Goal: Task Accomplishment & Management: Use online tool/utility

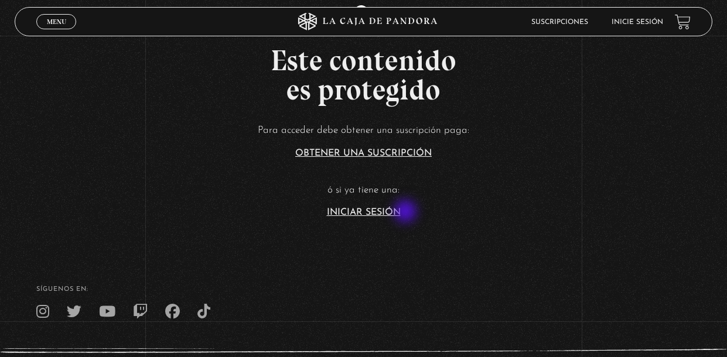
scroll to position [221, 0]
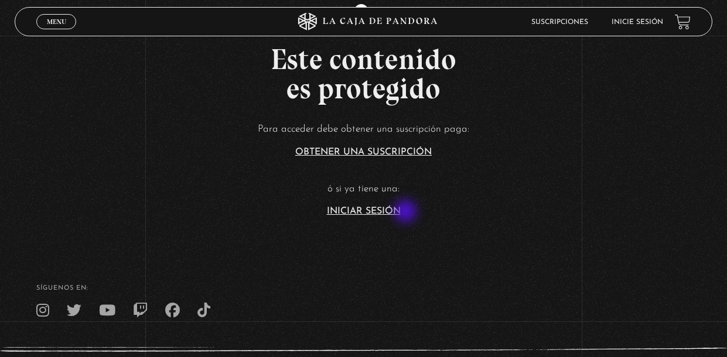
click at [373, 216] on link "Iniciar Sesión" at bounding box center [364, 211] width 74 height 9
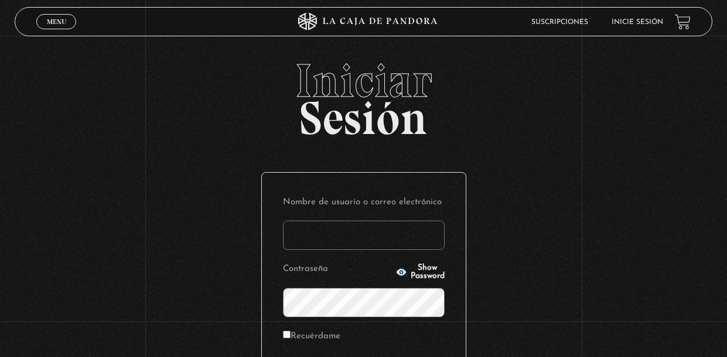
type input "[EMAIL_ADDRESS][DOMAIN_NAME]"
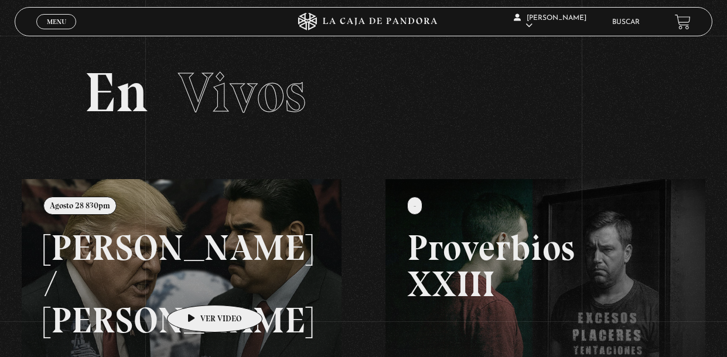
click at [196, 288] on link at bounding box center [385, 357] width 727 height 357
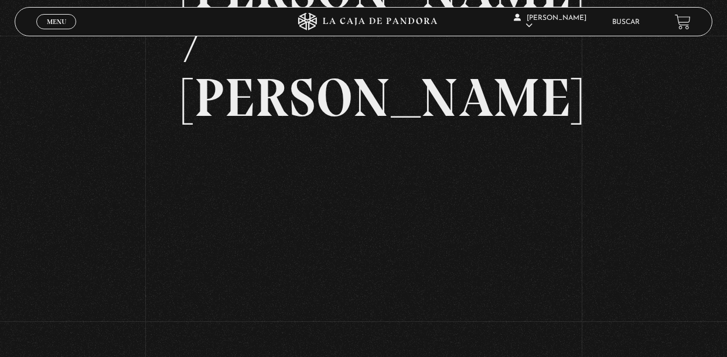
scroll to position [134, 0]
